Goal: Information Seeking & Learning: Learn about a topic

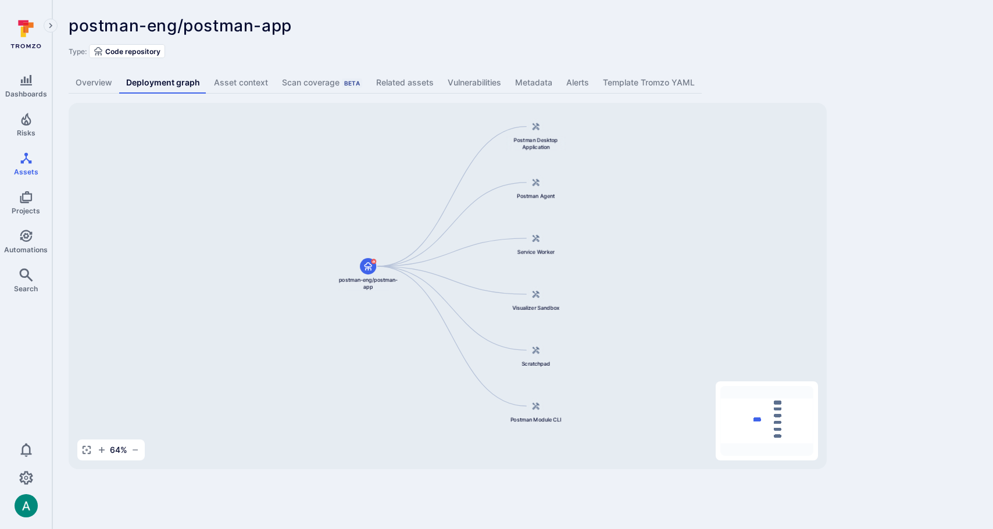
click at [537, 255] on div "Postman Desktop Application postman-eng/postman-app Postman Agent Service Worke…" at bounding box center [448, 286] width 758 height 366
click at [87, 81] on link "Overview" at bounding box center [94, 83] width 51 height 22
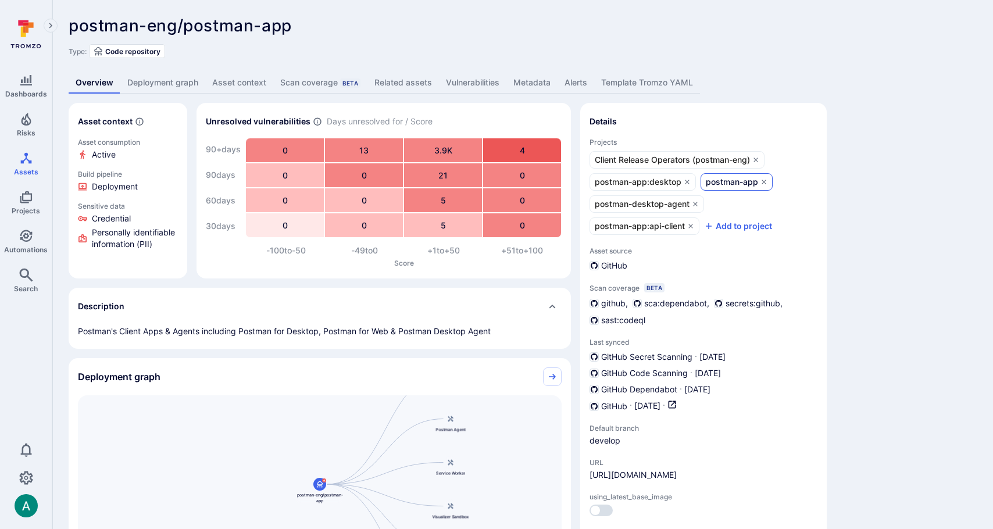
click at [722, 182] on span "postman-app" at bounding box center [732, 182] width 52 height 12
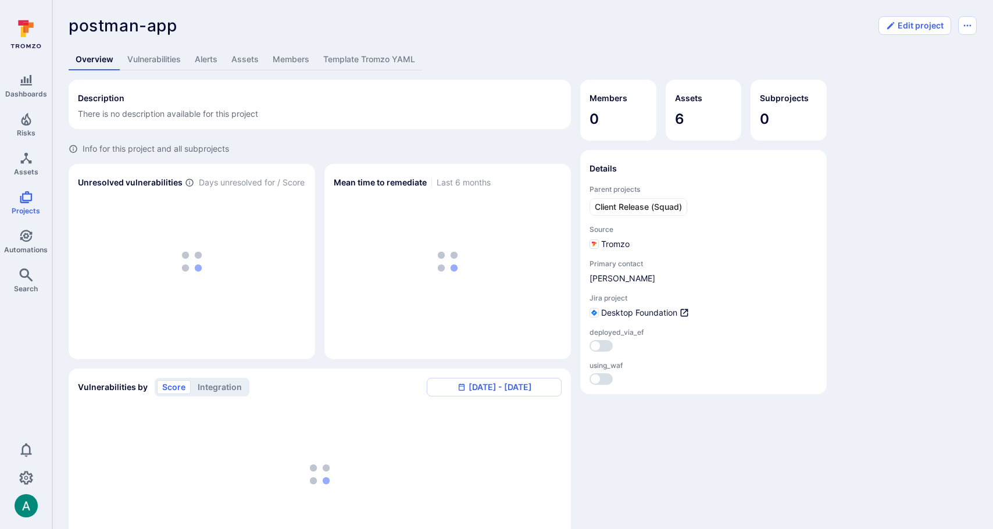
click at [244, 65] on link "Assets" at bounding box center [244, 60] width 41 height 22
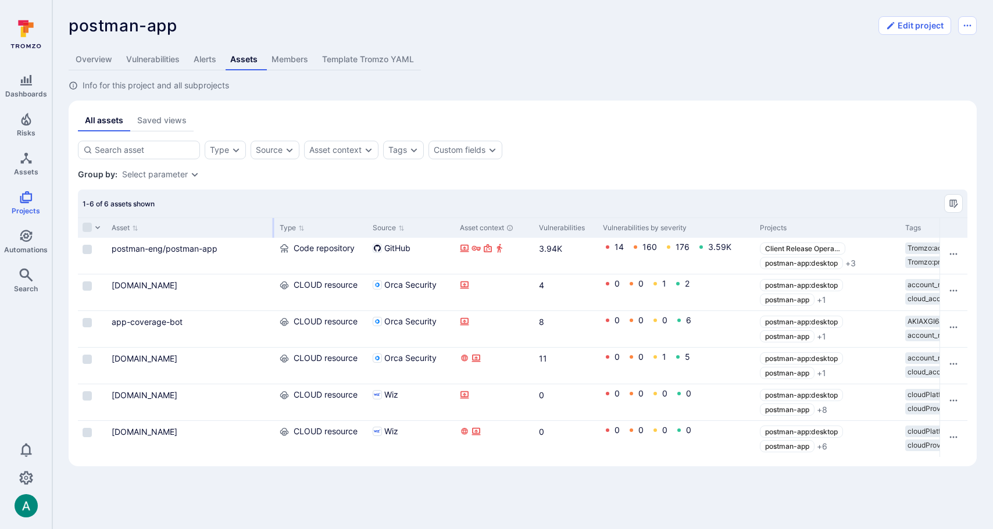
drag, startPoint x: 232, startPoint y: 228, endPoint x: 273, endPoint y: 229, distance: 40.1
click at [273, 229] on div at bounding box center [274, 228] width 2 height 20
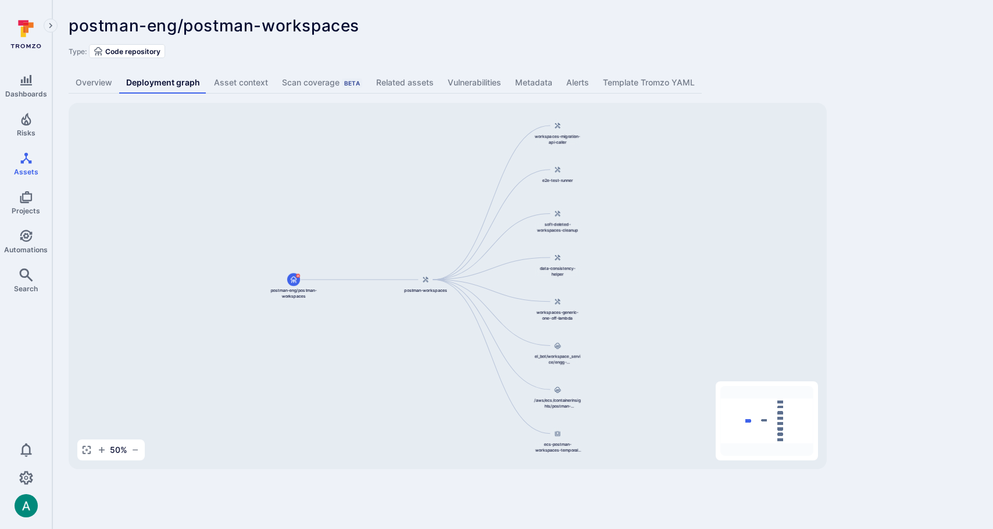
drag, startPoint x: 690, startPoint y: 296, endPoint x: 668, endPoint y: 296, distance: 22.1
click at [668, 296] on div "postman-workspaces postman-eng/postman-workspaces workspaces-migration-api-call…" at bounding box center [448, 286] width 758 height 366
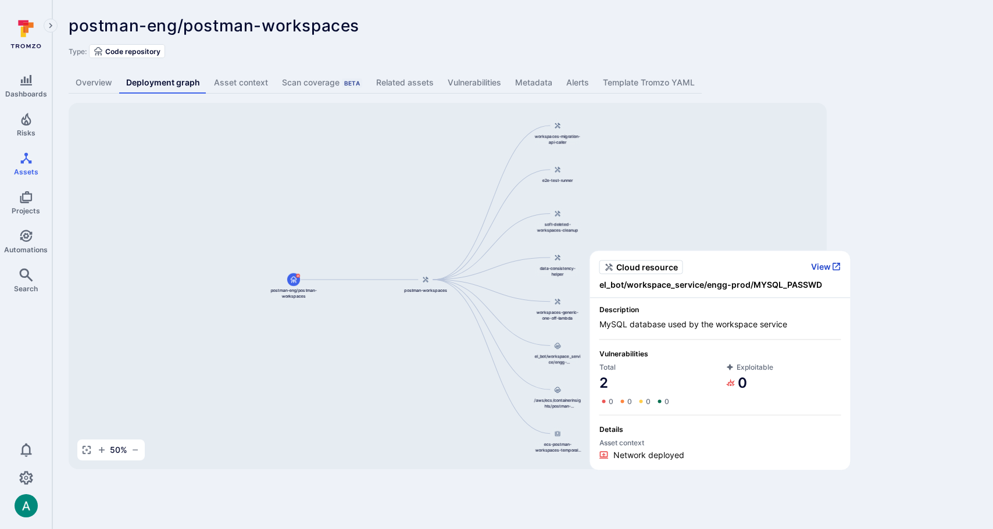
click at [832, 264] on icon "button" at bounding box center [836, 267] width 8 height 8
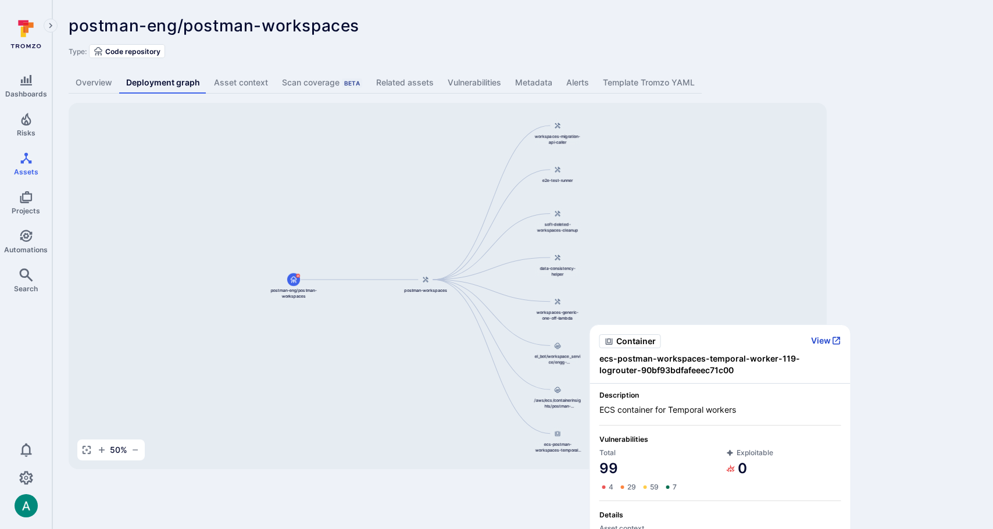
click at [821, 339] on button "View" at bounding box center [826, 340] width 30 height 10
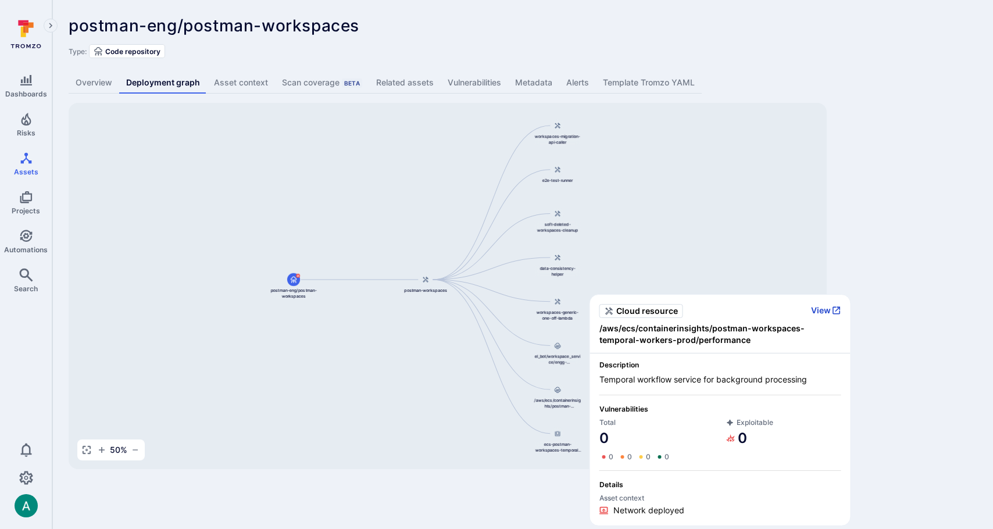
click at [814, 310] on button "View" at bounding box center [826, 310] width 30 height 10
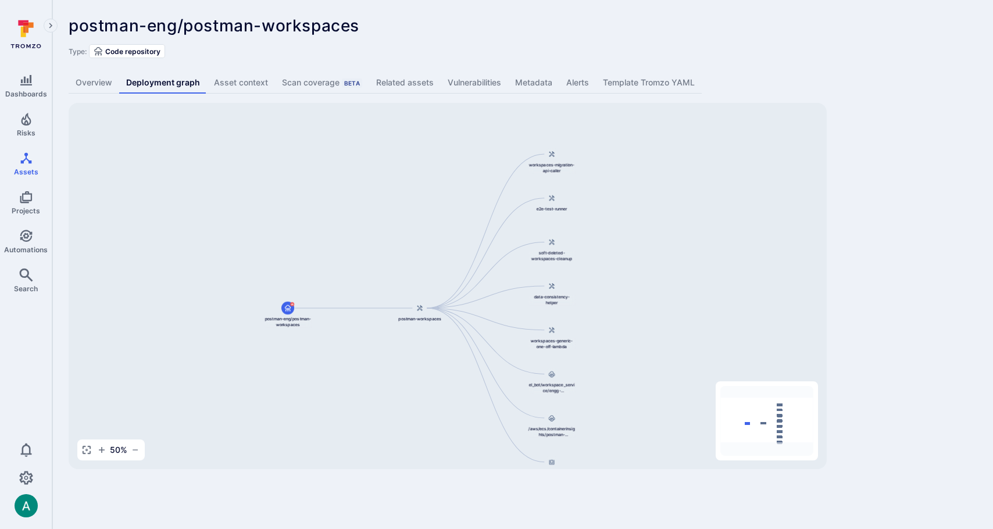
drag, startPoint x: 620, startPoint y: 190, endPoint x: 614, endPoint y: 217, distance: 27.9
click at [614, 217] on div "postman-workspaces postman-eng/postman-workspaces workspaces-migration-api-call…" at bounding box center [448, 286] width 758 height 366
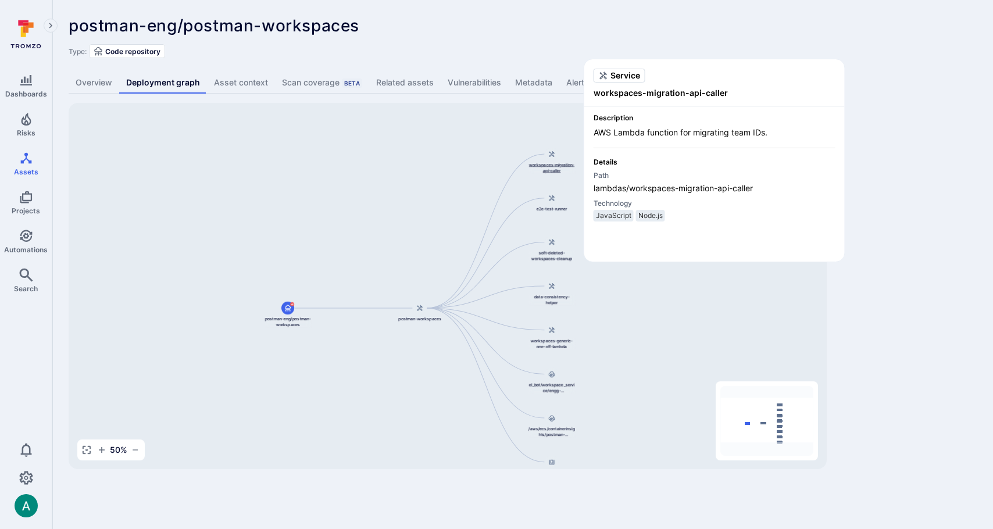
click at [545, 167] on span "workspaces-migration-api-caller" at bounding box center [551, 168] width 47 height 12
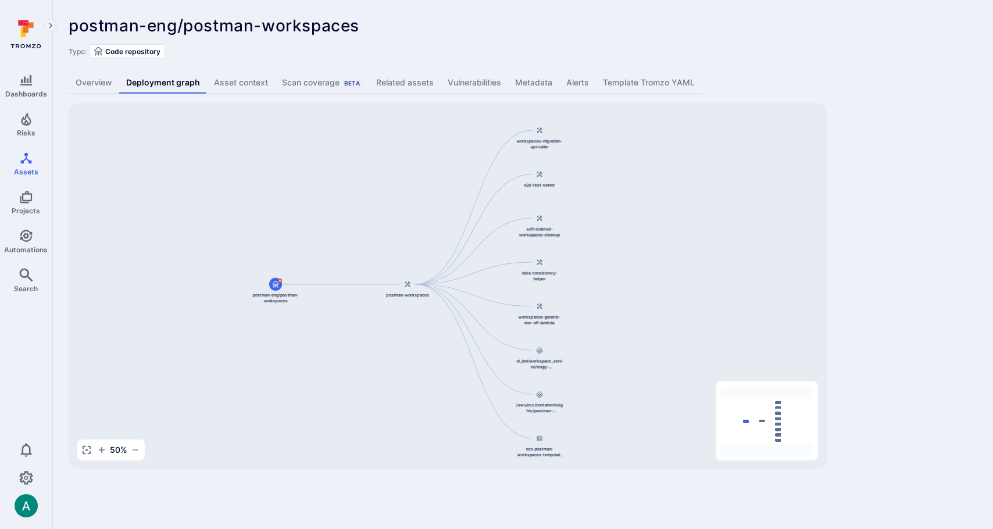
drag, startPoint x: 647, startPoint y: 232, endPoint x: 635, endPoint y: 208, distance: 26.8
click at [635, 208] on div "postman-workspaces postman-eng/postman-workspaces workspaces-migration-api-call…" at bounding box center [448, 286] width 758 height 366
click at [101, 83] on link "Overview" at bounding box center [94, 83] width 51 height 22
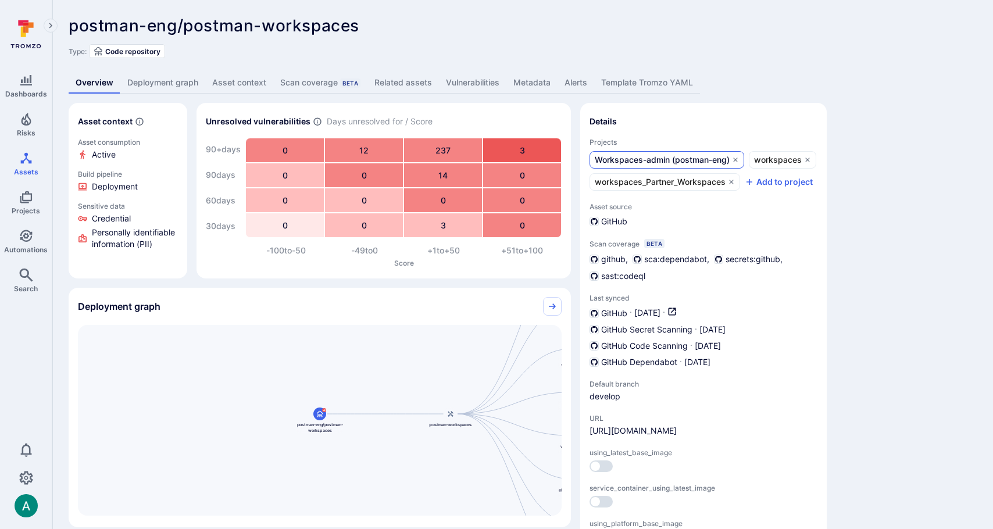
click at [697, 159] on span "Workspaces-admin (postman-eng)" at bounding box center [662, 160] width 135 height 12
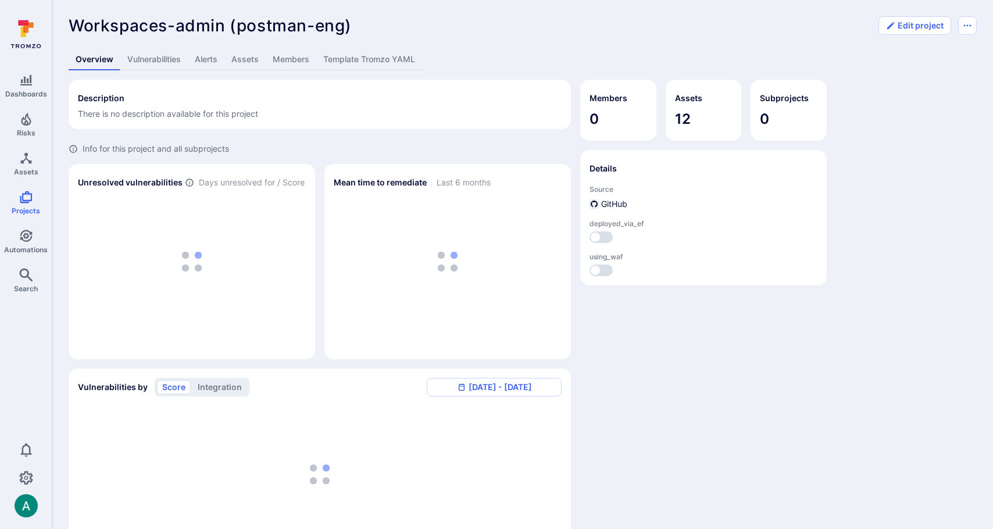
click at [250, 59] on link "Assets" at bounding box center [244, 60] width 41 height 22
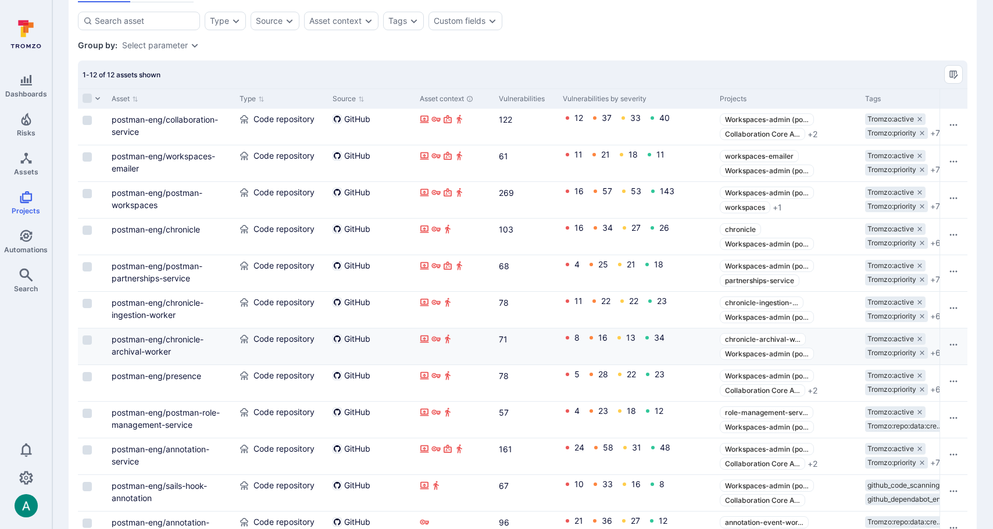
scroll to position [166, 0]
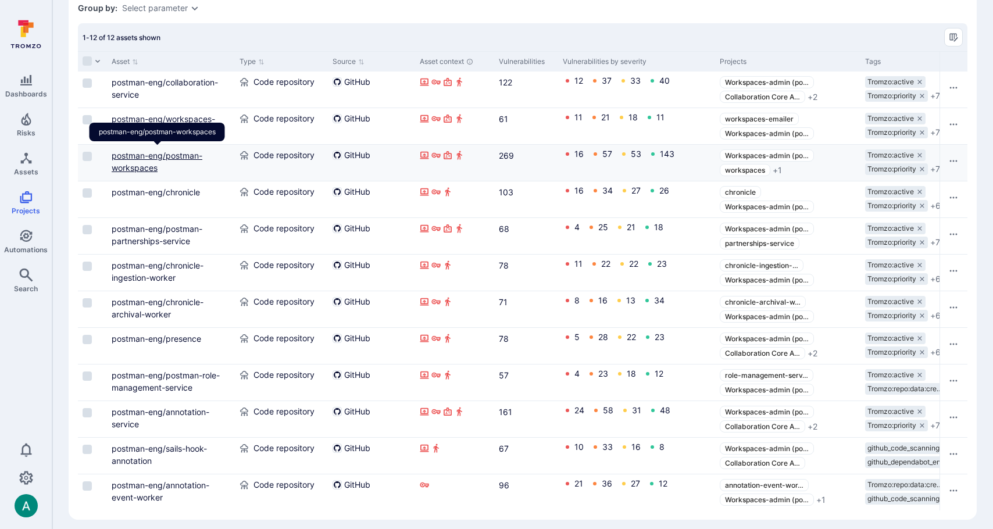
click at [188, 156] on link "postman-eng/postman-workspaces" at bounding box center [157, 162] width 91 height 22
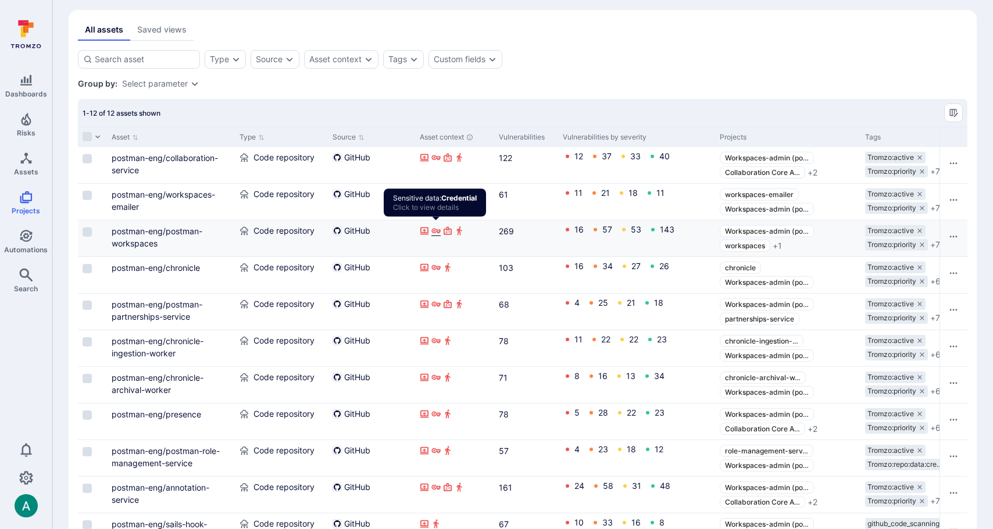
scroll to position [0, 0]
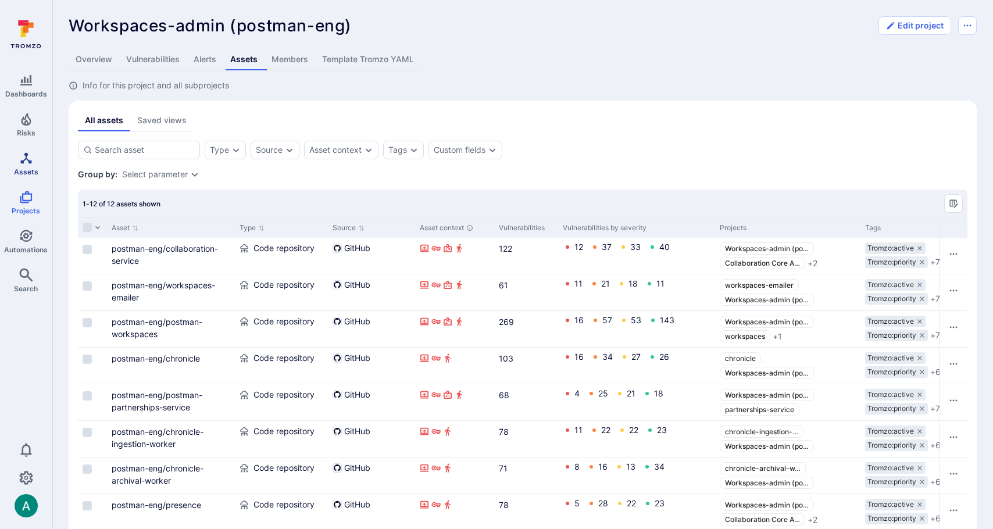
click at [19, 162] on icon "Assets" at bounding box center [26, 158] width 14 height 14
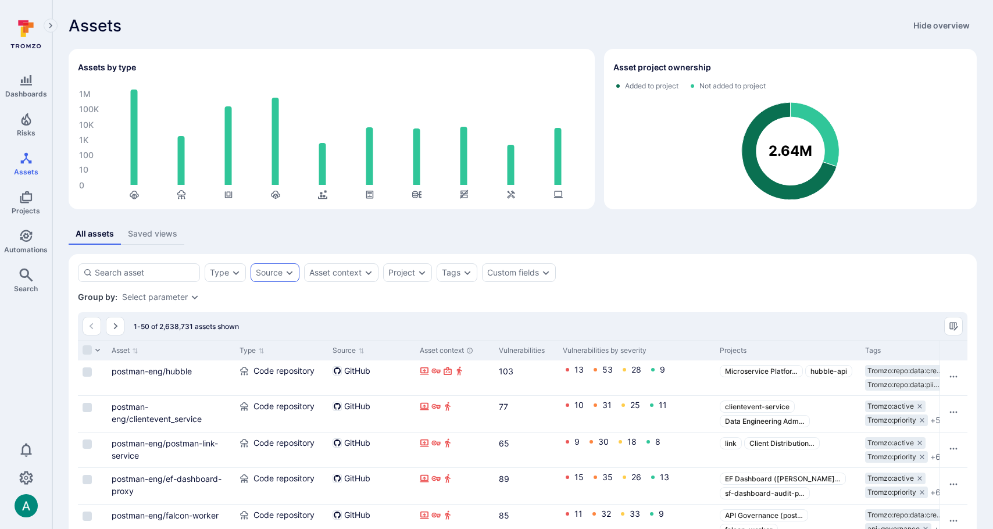
click at [283, 273] on div "Source" at bounding box center [274, 272] width 49 height 19
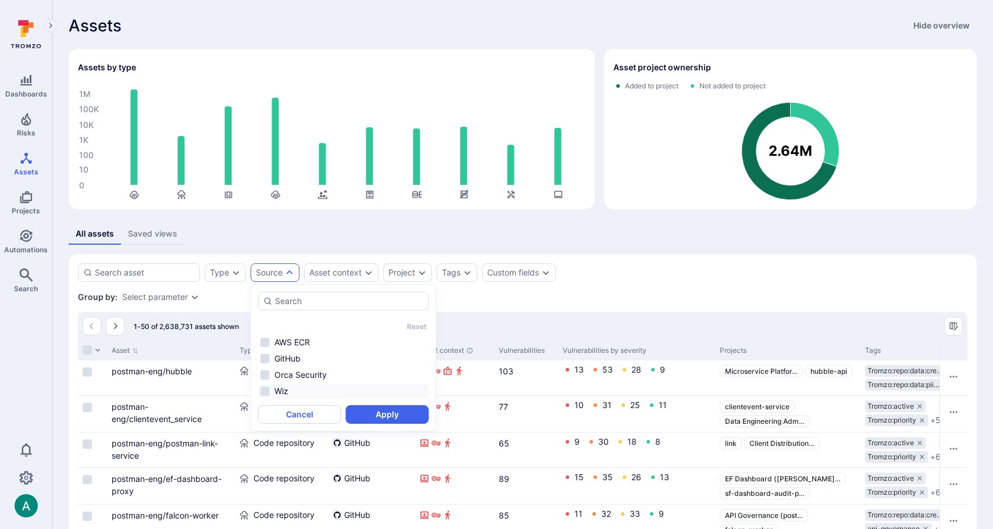
click at [295, 391] on li "Wiz" at bounding box center [343, 391] width 171 height 14
click at [399, 417] on button "Apply" at bounding box center [387, 414] width 83 height 19
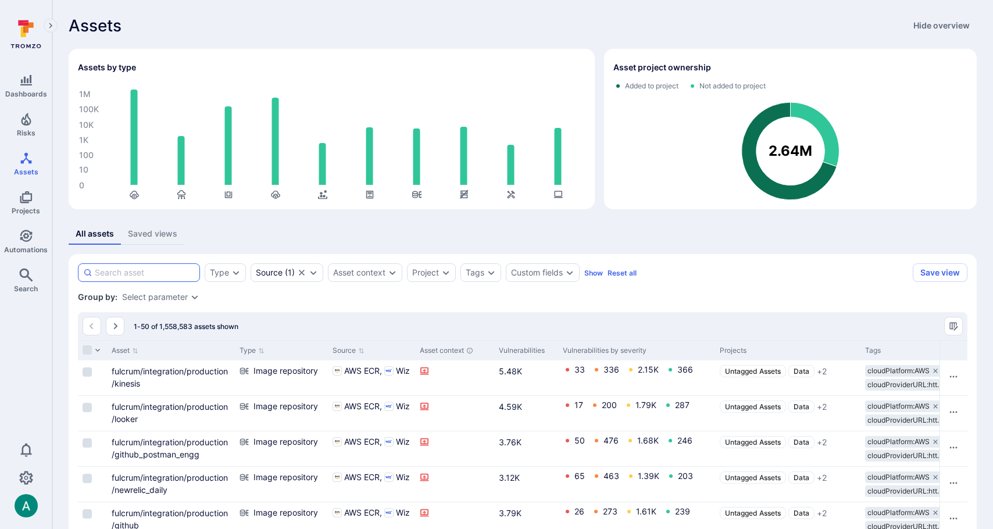
click at [137, 275] on input at bounding box center [145, 273] width 100 height 12
paste input "workspaces"
type input "workspaces"
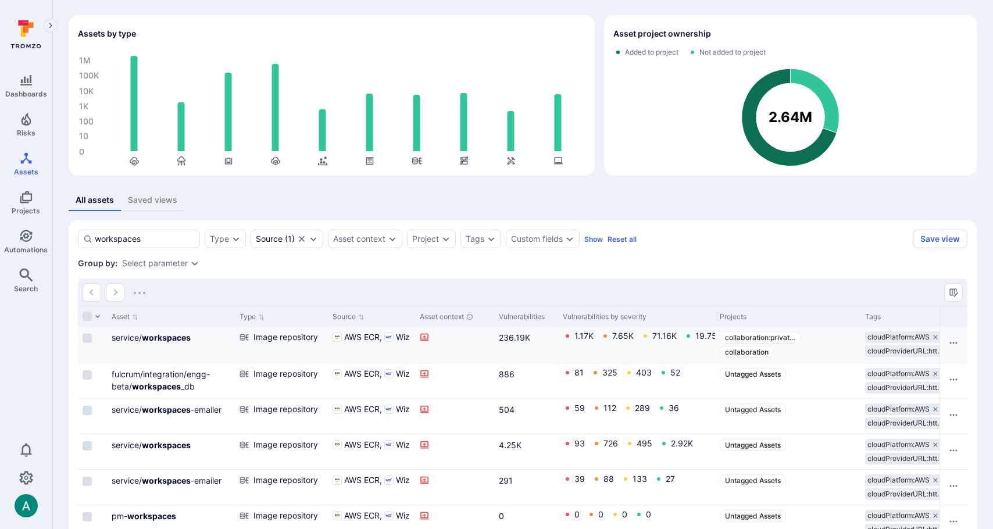
scroll to position [30, 0]
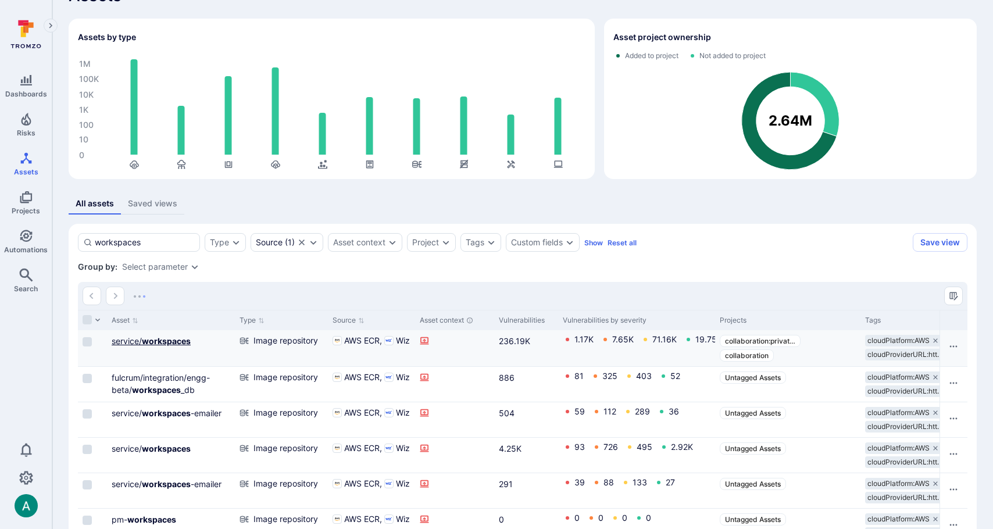
click at [164, 343] on b "workspaces" at bounding box center [166, 341] width 49 height 10
click at [174, 445] on b "workspaces" at bounding box center [166, 448] width 49 height 10
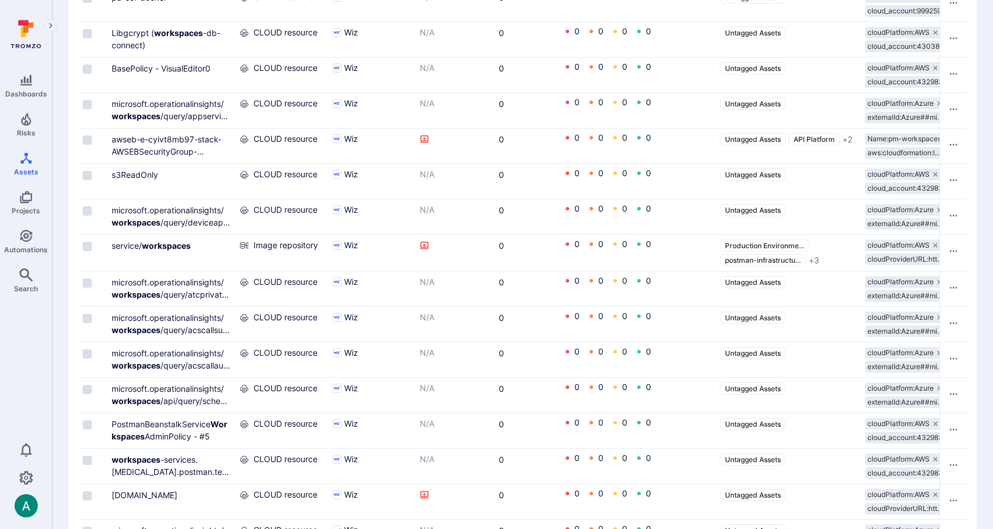
scroll to position [1410, 0]
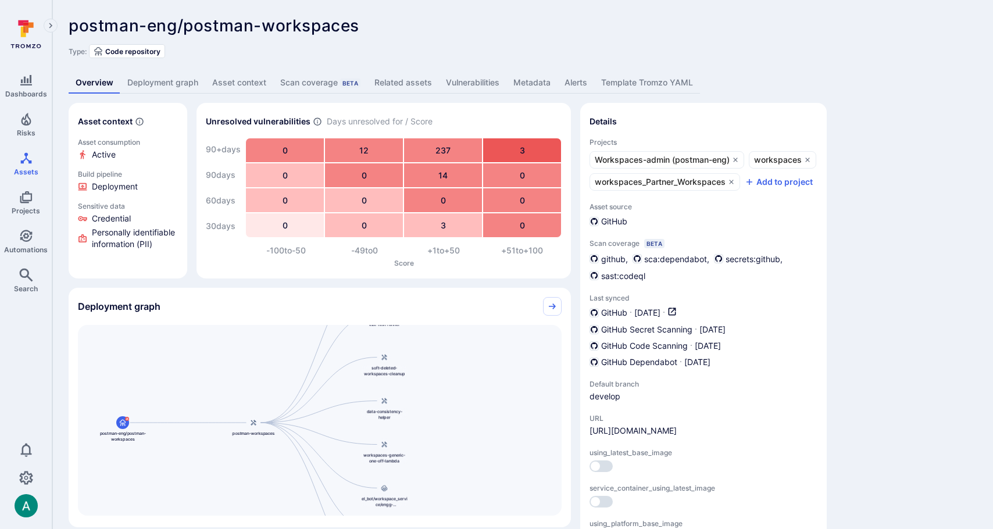
drag, startPoint x: 409, startPoint y: 363, endPoint x: 212, endPoint y: 371, distance: 197.2
click at [212, 371] on div "postman-workspaces postman-eng/postman-workspaces workspaces-migration-api-call…" at bounding box center [320, 420] width 484 height 191
drag, startPoint x: 229, startPoint y: 495, endPoint x: 228, endPoint y: 399, distance: 95.3
click at [228, 399] on div "postman-workspaces postman-eng/postman-workspaces workspaces-migration-api-call…" at bounding box center [320, 420] width 484 height 191
click at [293, 24] on span "postman-eng/postman-workspaces" at bounding box center [214, 26] width 291 height 20
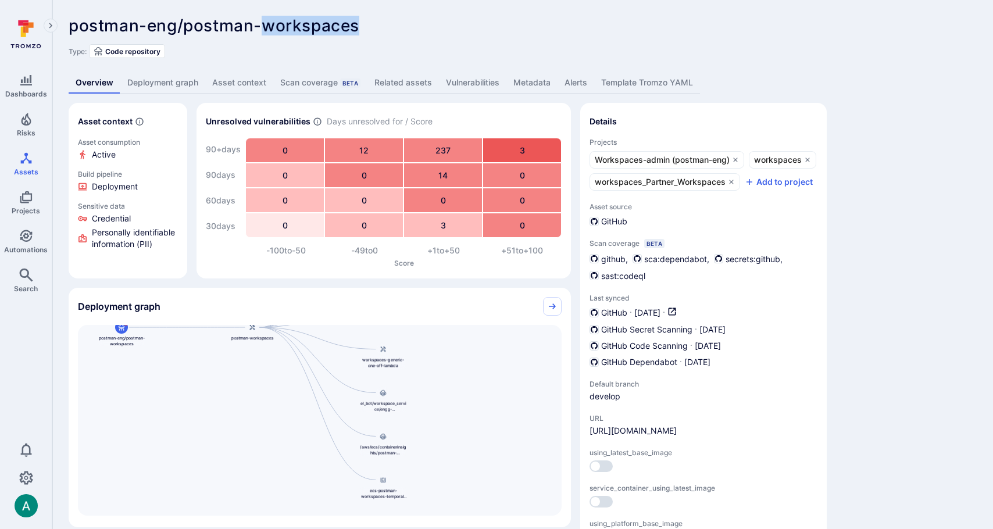
click at [293, 24] on span "postman-eng/postman-workspaces" at bounding box center [214, 26] width 291 height 20
copy span "workspaces"
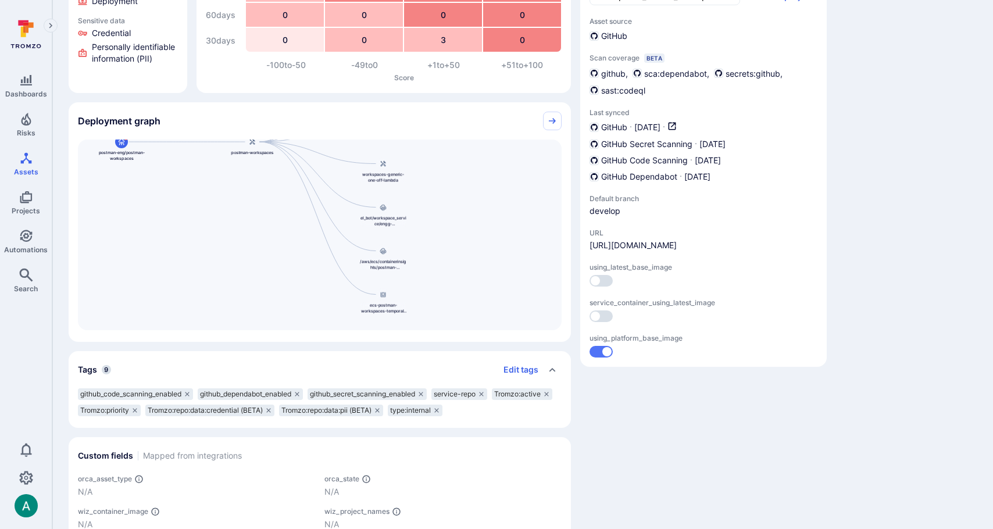
scroll to position [247, 0]
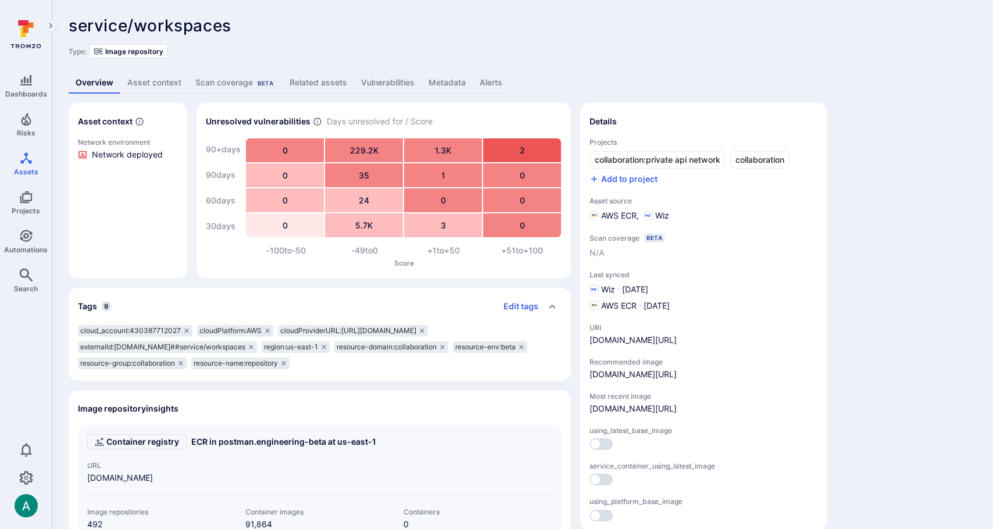
click at [151, 81] on link "Asset context" at bounding box center [154, 83] width 68 height 22
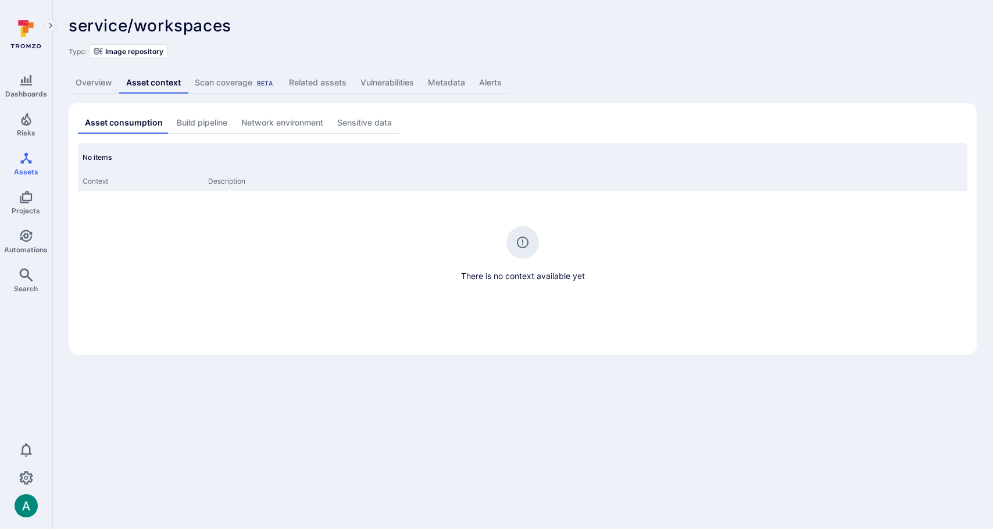
click at [435, 82] on link "Metadata" at bounding box center [446, 83] width 51 height 22
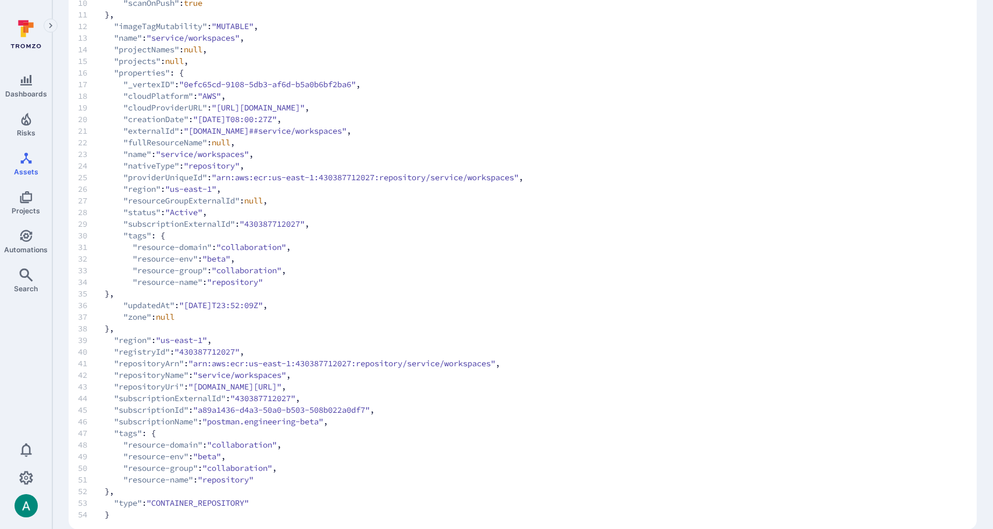
scroll to position [237, 0]
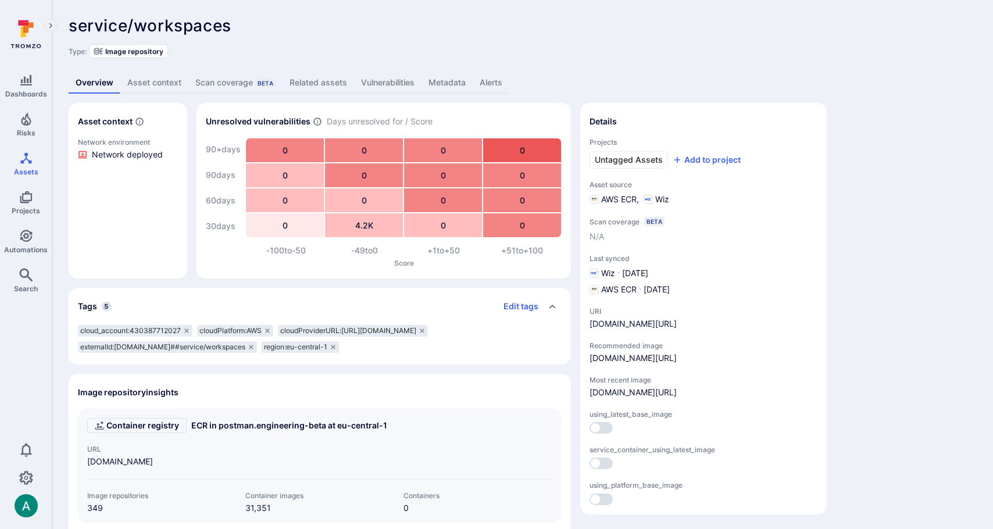
click at [427, 79] on link "Metadata" at bounding box center [446, 83] width 51 height 22
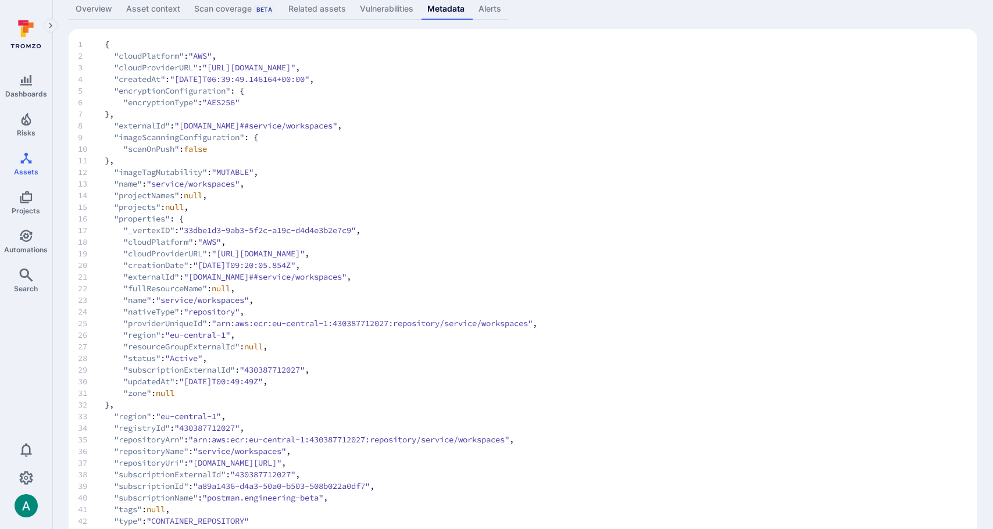
scroll to position [109, 0]
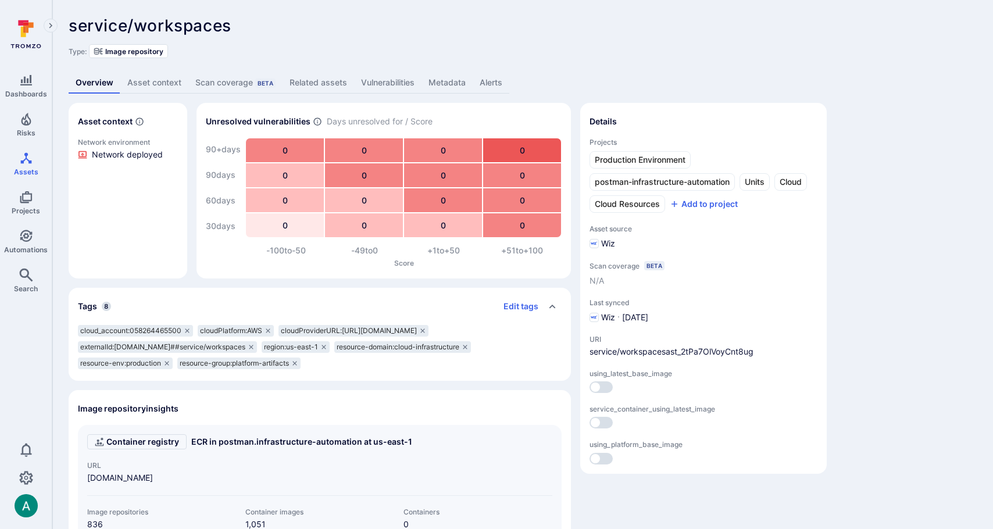
click at [436, 85] on link "Metadata" at bounding box center [446, 83] width 51 height 22
